Goal: Transaction & Acquisition: Purchase product/service

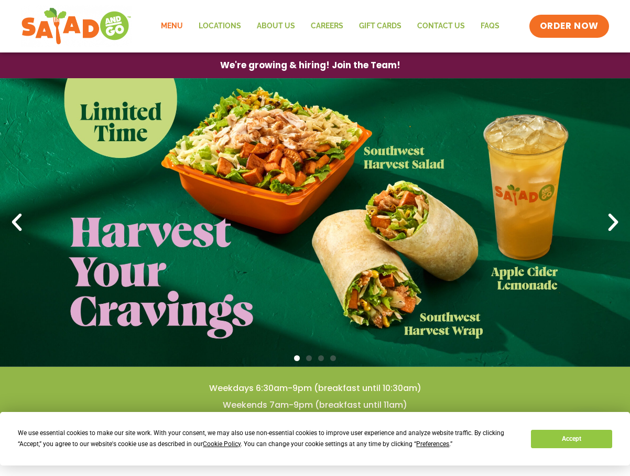
click at [178, 29] on link "Menu" at bounding box center [172, 26] width 38 height 24
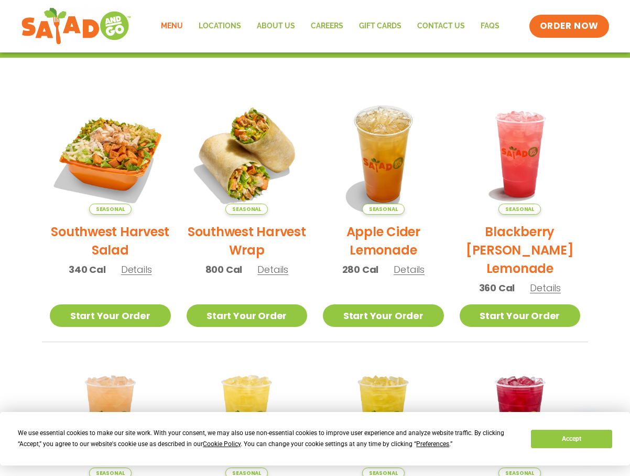
scroll to position [197, 0]
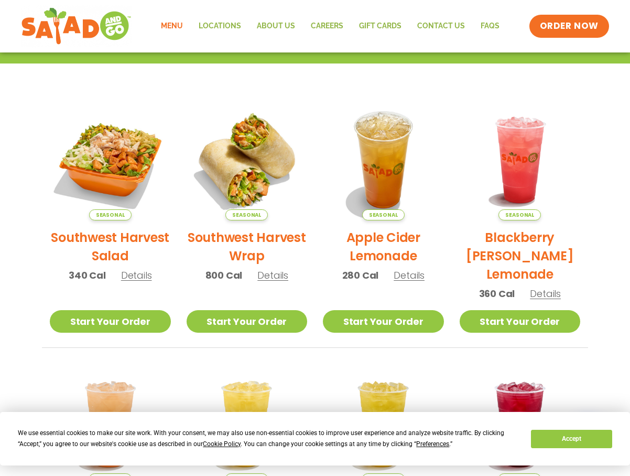
click at [183, 25] on link "Menu" at bounding box center [172, 26] width 38 height 24
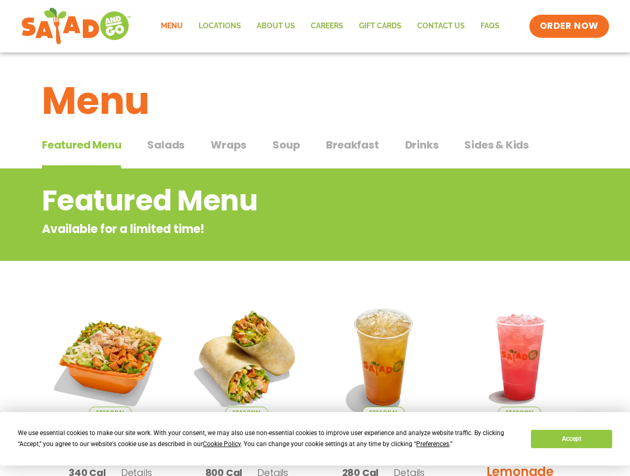
click at [153, 142] on span "Salads" at bounding box center [165, 145] width 37 height 16
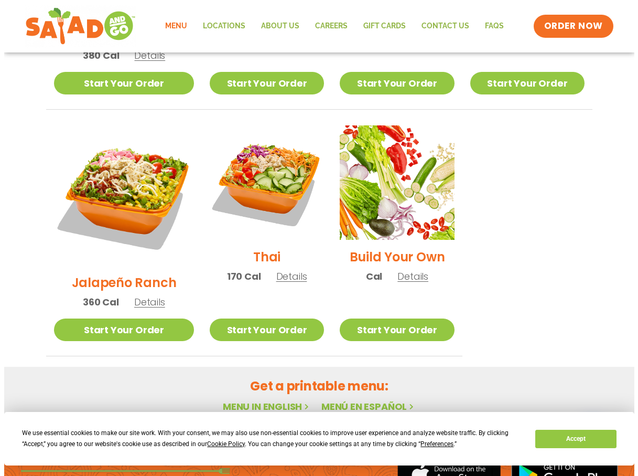
scroll to position [682, 0]
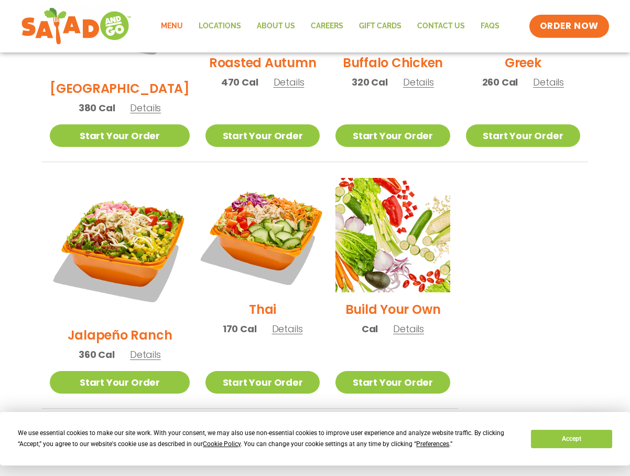
click at [272, 186] on img at bounding box center [263, 235] width 134 height 134
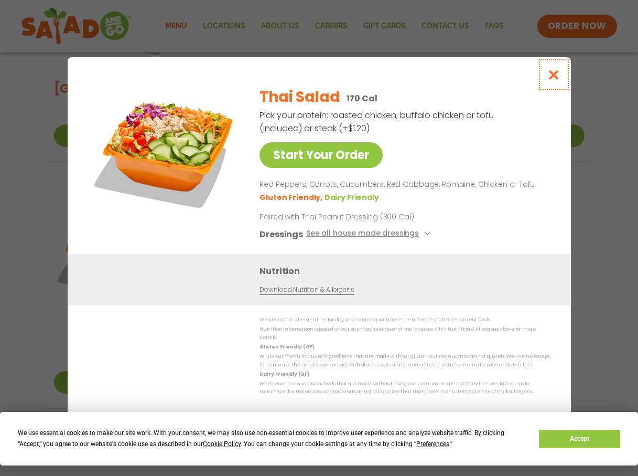
click at [554, 80] on icon "Close modal" at bounding box center [553, 74] width 13 height 11
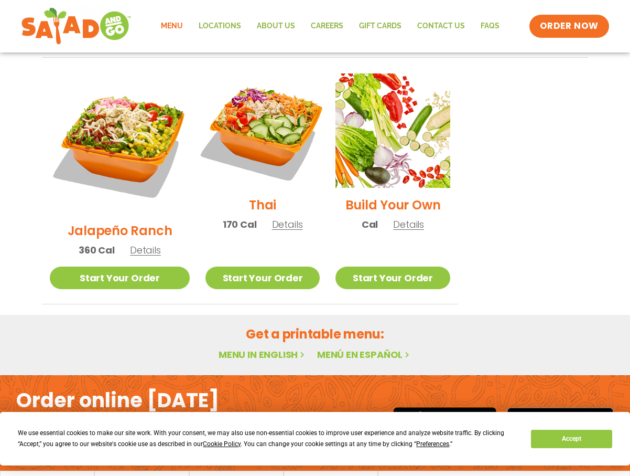
scroll to position [789, 0]
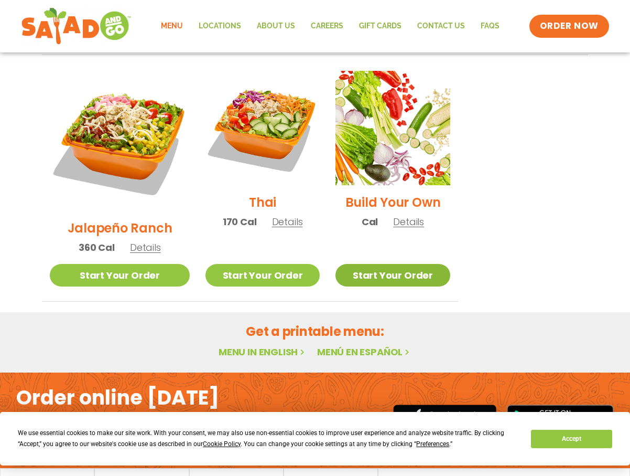
click at [407, 264] on link "Start Your Order" at bounding box center [393, 275] width 114 height 23
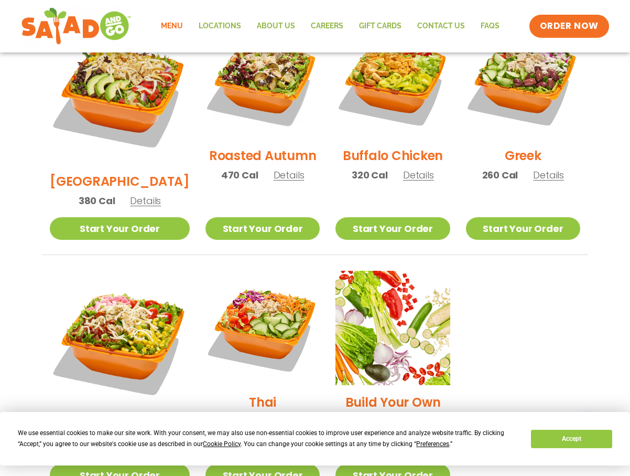
scroll to position [641, 0]
